Goal: Find specific page/section: Find specific page/section

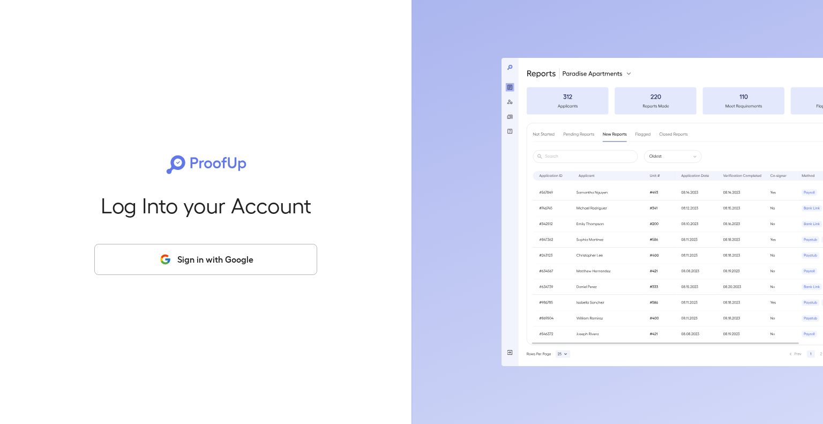
click at [204, 250] on button "Sign in with Google" at bounding box center [205, 259] width 223 height 31
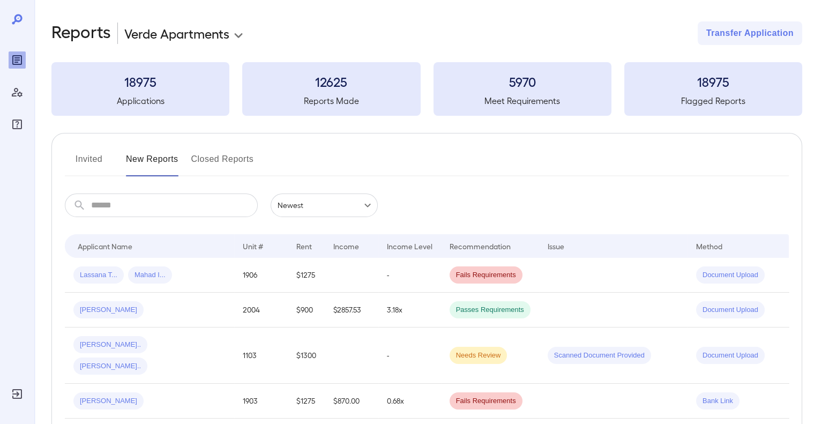
click at [87, 162] on button "Invited" at bounding box center [89, 164] width 48 height 26
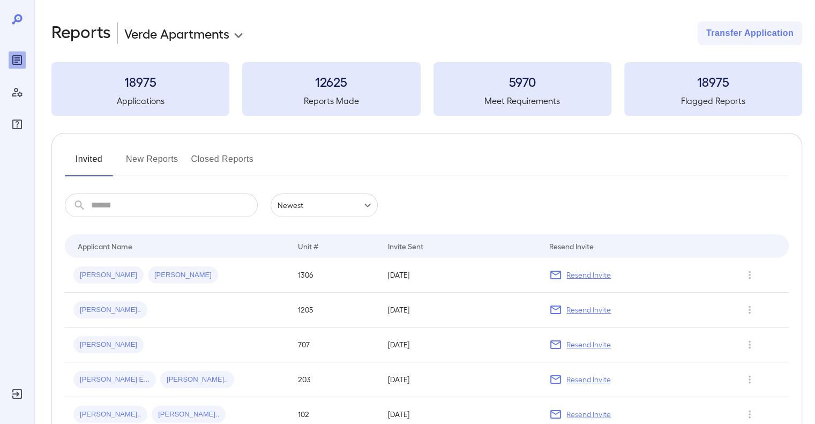
click at [117, 200] on input "text" at bounding box center [174, 205] width 167 height 24
type input "*"
click at [131, 203] on input "text" at bounding box center [174, 205] width 167 height 24
